Goal: Browse casually

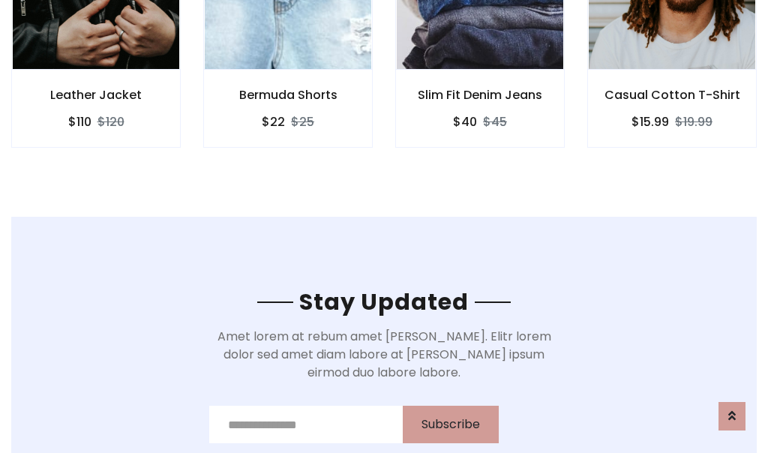
scroll to position [2260, 0]
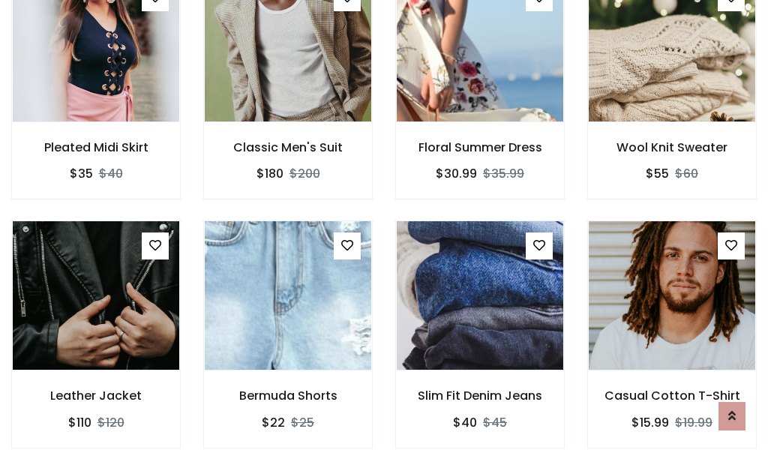
click at [384, 227] on div "Slim Fit Denim Jeans $40 $45" at bounding box center [480, 345] width 192 height 248
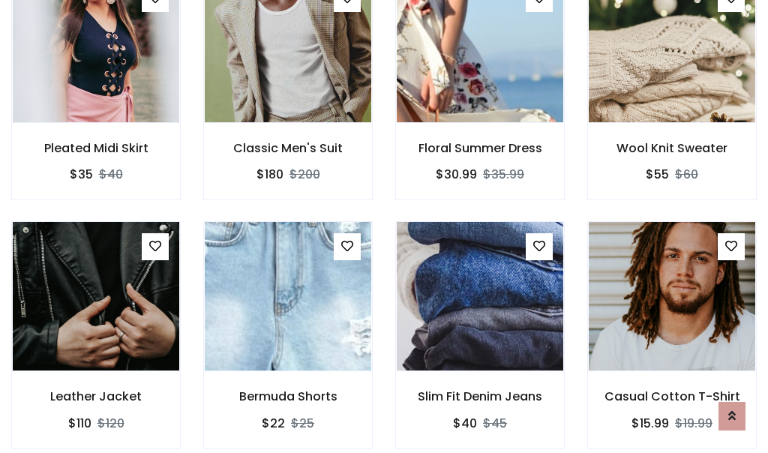
click at [384, 227] on div "Slim Fit Denim Jeans $40 $45" at bounding box center [480, 345] width 192 height 248
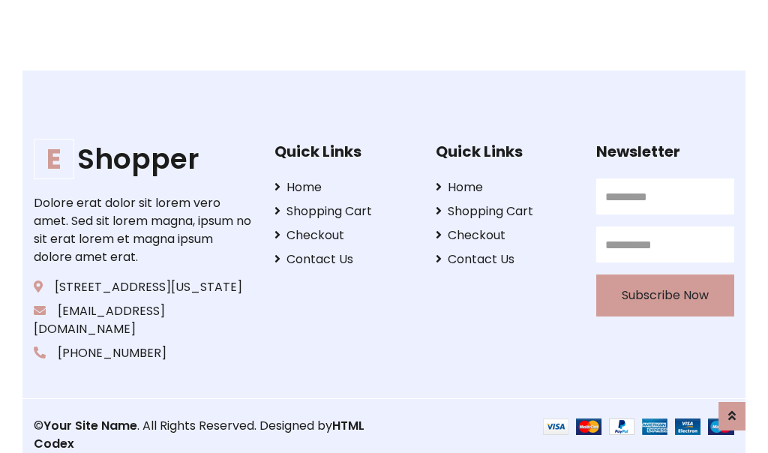
scroll to position [2856, 0]
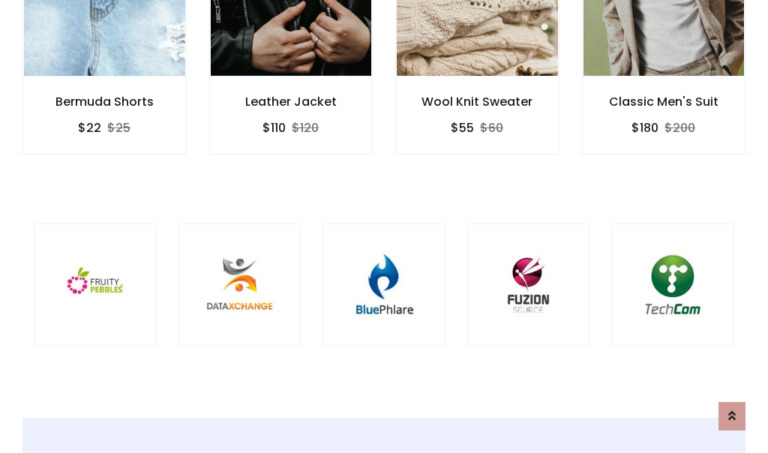
click at [384, 226] on div at bounding box center [384, 285] width 123 height 123
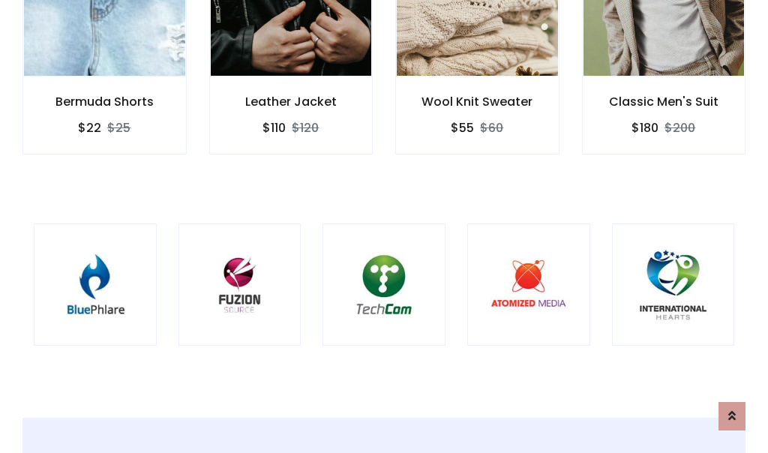
click at [384, 226] on div at bounding box center [384, 285] width 123 height 123
click at [384, 227] on div at bounding box center [384, 285] width 123 height 123
click at [384, 226] on div at bounding box center [384, 285] width 123 height 123
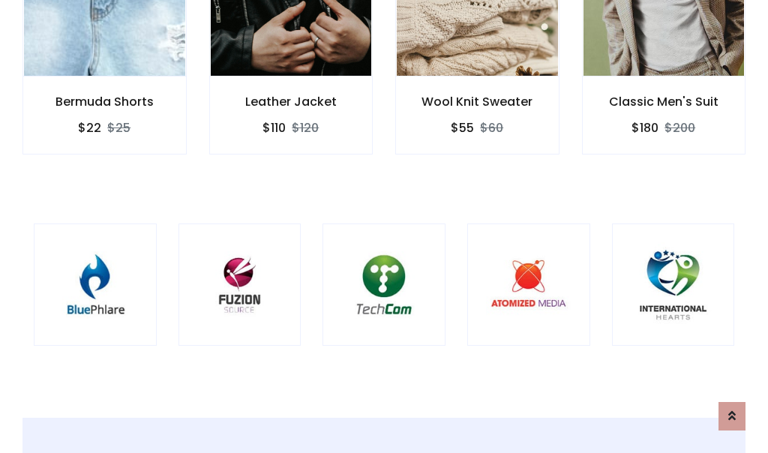
click at [384, 226] on div at bounding box center [384, 285] width 123 height 123
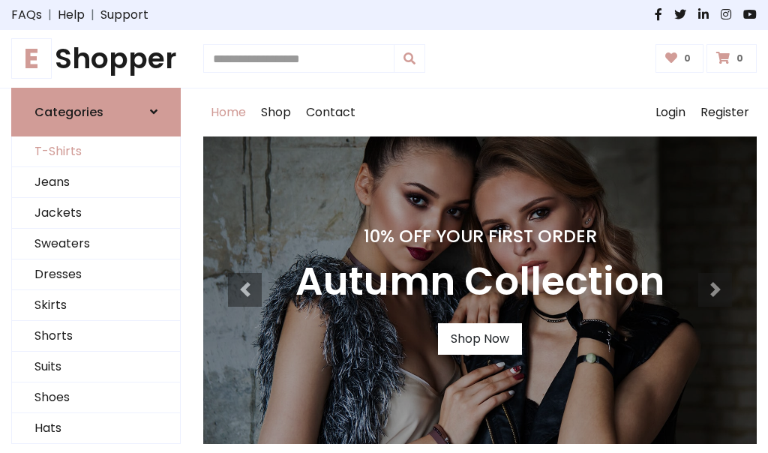
click at [96, 152] on link "T-Shirts" at bounding box center [96, 152] width 168 height 31
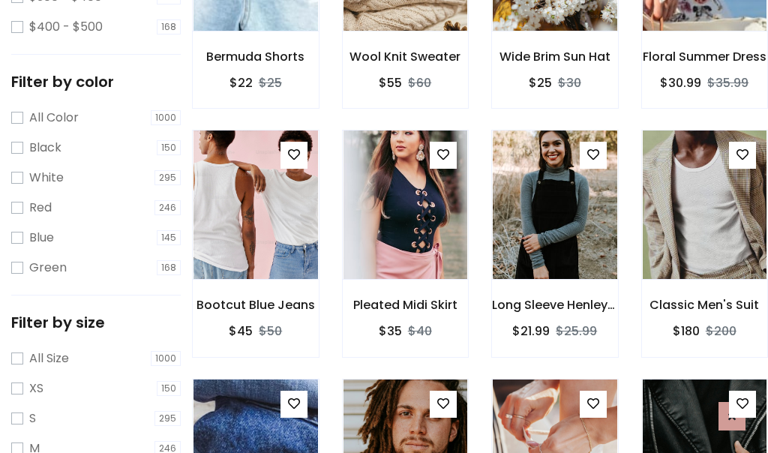
scroll to position [526, 0]
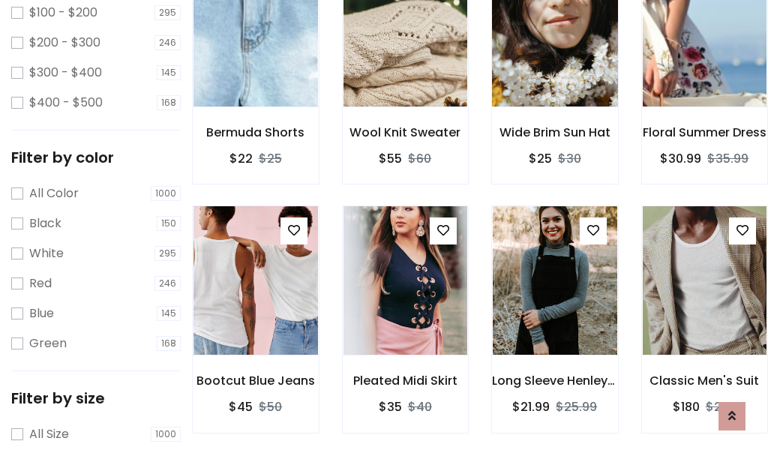
click at [554, 53] on img at bounding box center [554, 32] width 149 height 360
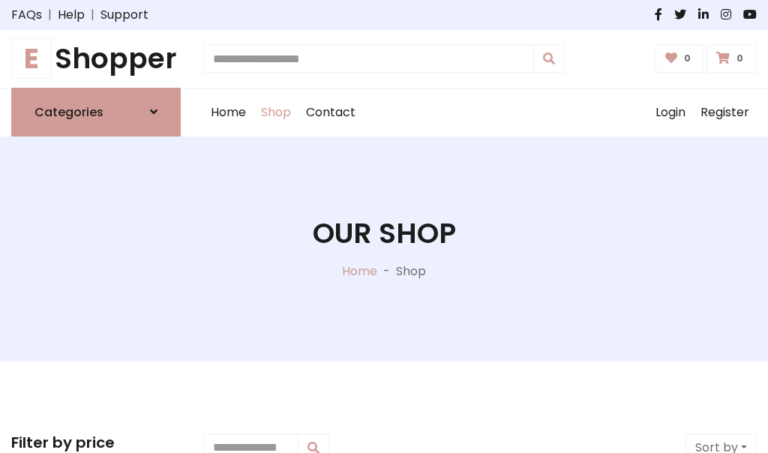
click at [96, 59] on h1 "E Shopper" at bounding box center [96, 59] width 170 height 34
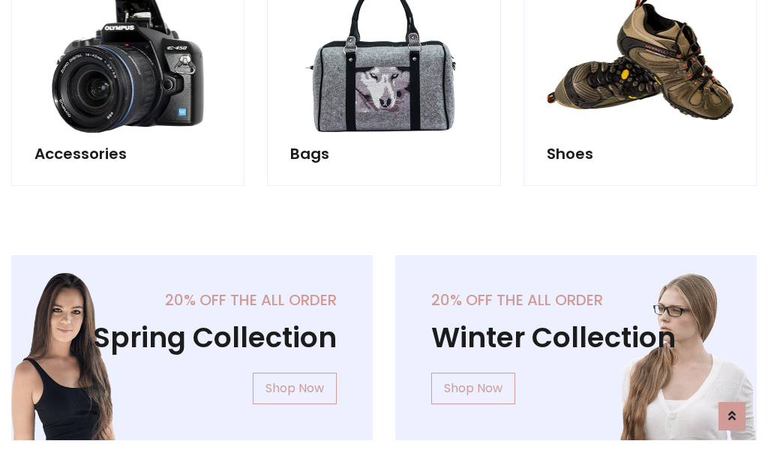
scroll to position [1458, 0]
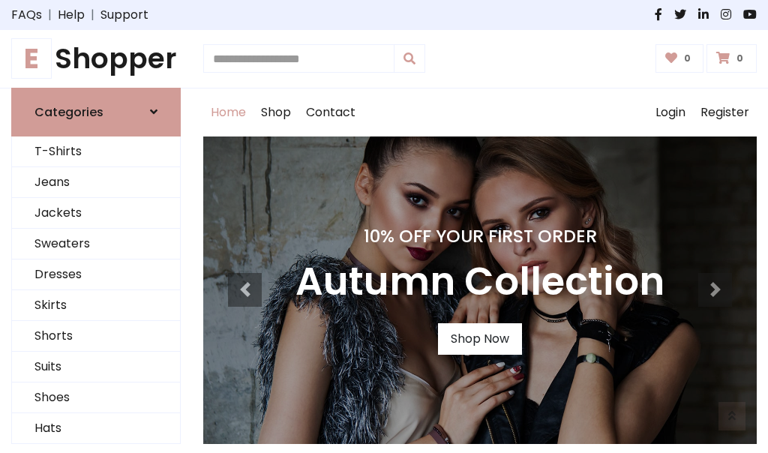
scroll to position [492, 0]
